Goal: Task Accomplishment & Management: Use online tool/utility

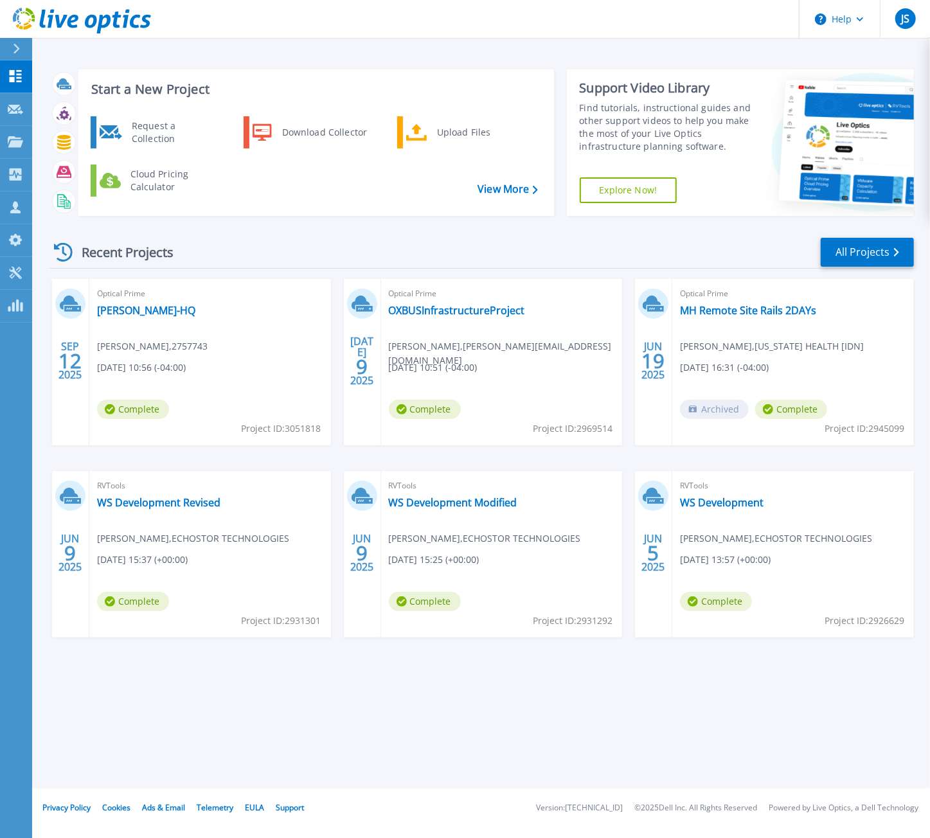
click at [291, 69] on div "Start a New Project Request a Collection Download Collector Upload Files Cloud …" at bounding box center [316, 142] width 476 height 147
click at [443, 130] on div "Upload Files" at bounding box center [478, 133] width 95 height 26
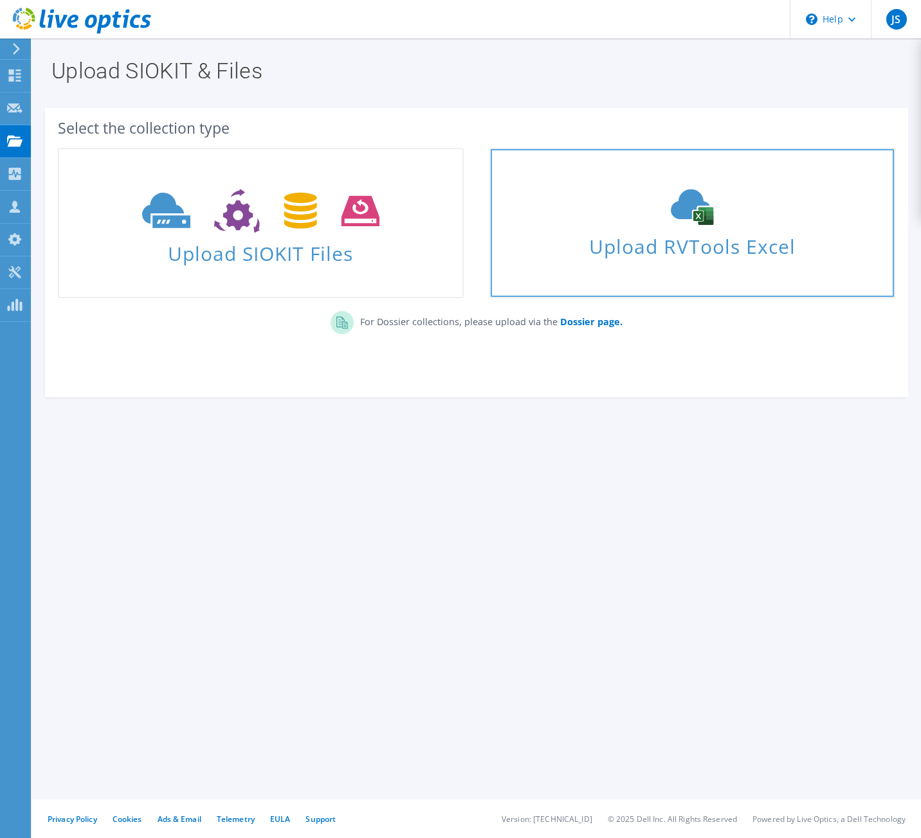
click at [624, 210] on icon at bounding box center [691, 207] width 193 height 36
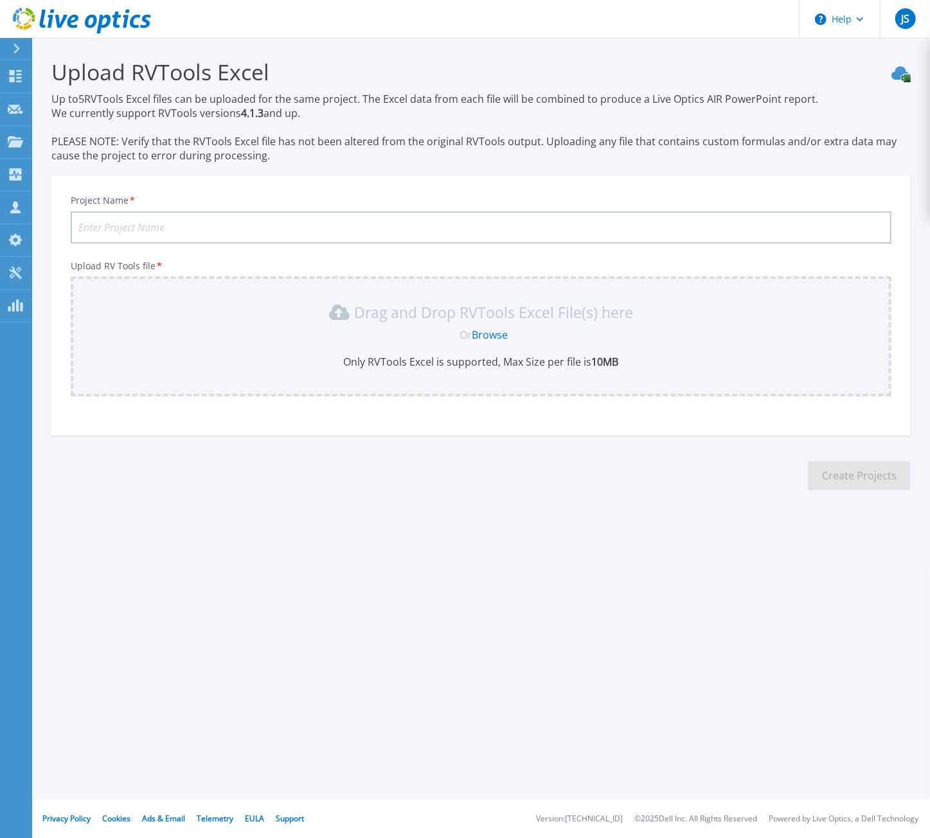
click at [255, 228] on input "Project Name *" at bounding box center [481, 228] width 821 height 32
click at [366, 239] on input "Project Name *" at bounding box center [481, 228] width 821 height 32
click at [366, 232] on input "Project Name *" at bounding box center [481, 228] width 821 height 32
type input "test"
click at [458, 319] on p "Drag and Drop RVTools Excel File(s) here" at bounding box center [494, 312] width 279 height 13
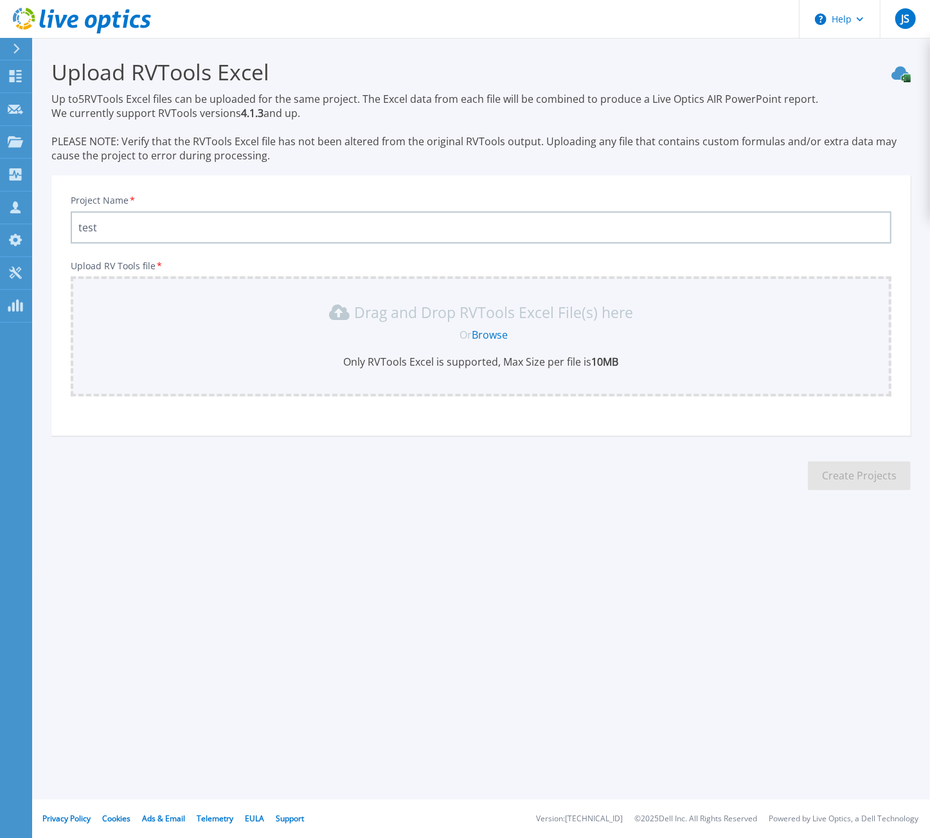
click at [492, 339] on link "Browse" at bounding box center [490, 335] width 36 height 14
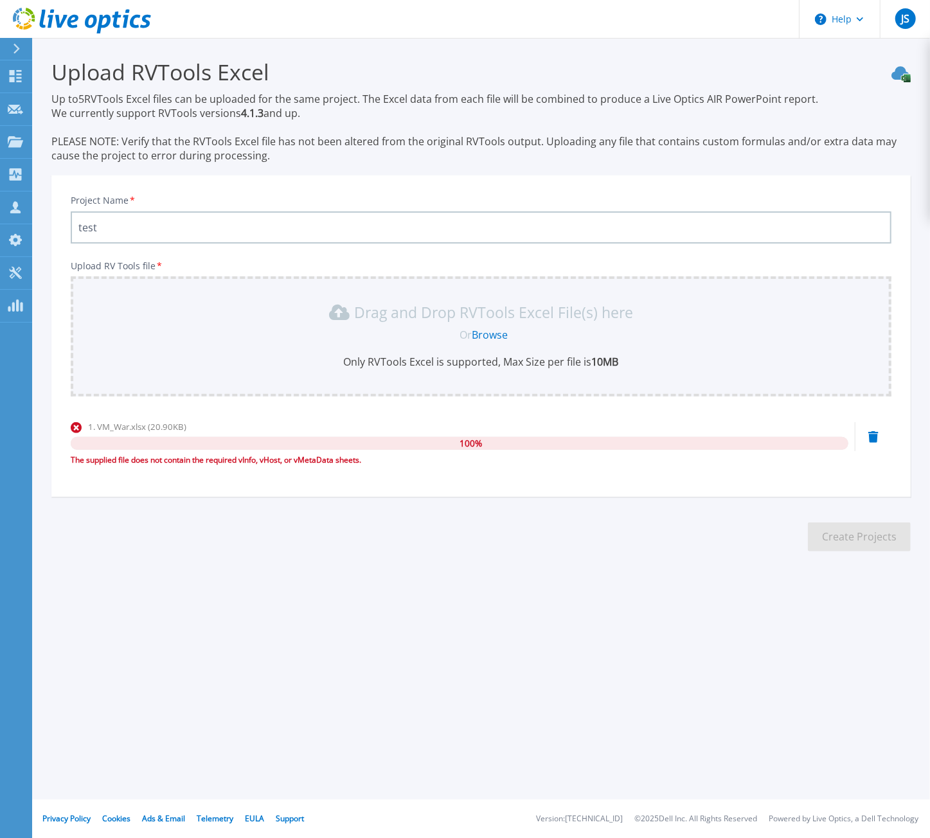
click at [682, 528] on section "Upload RVTools Excel Up to 5 RVTools Excel files can be uploaded for the same p…" at bounding box center [481, 309] width 898 height 543
